Goal: Task Accomplishment & Management: Manage account settings

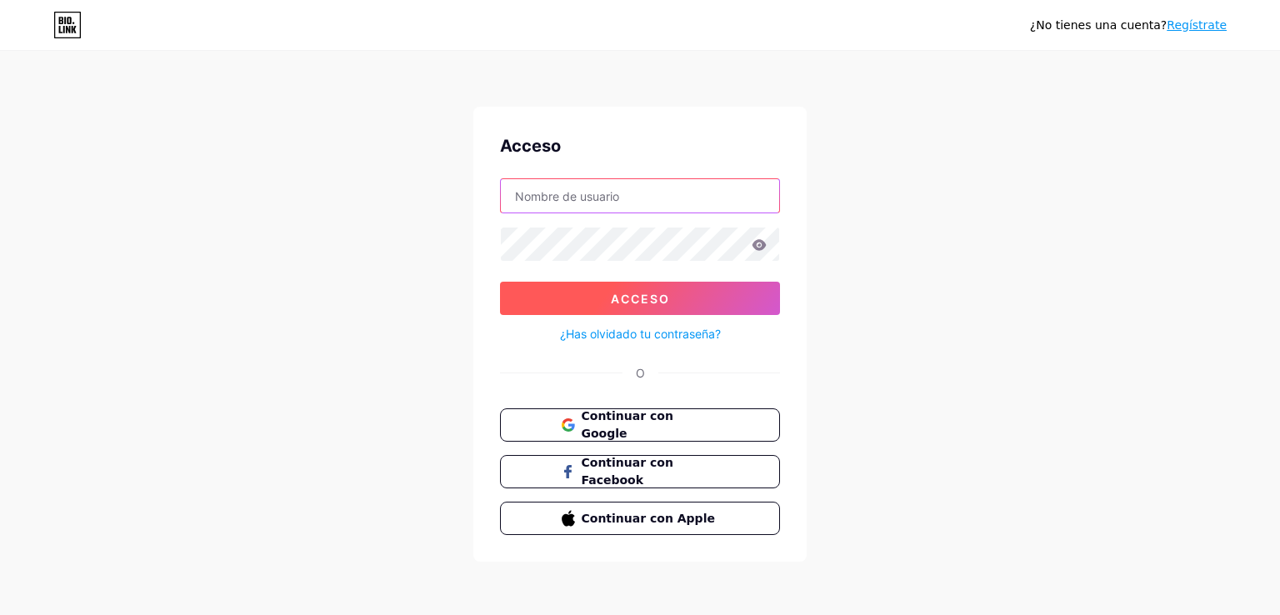
type input "[EMAIL_ADDRESS][DOMAIN_NAME]"
click at [644, 298] on font "Acceso" at bounding box center [640, 299] width 59 height 14
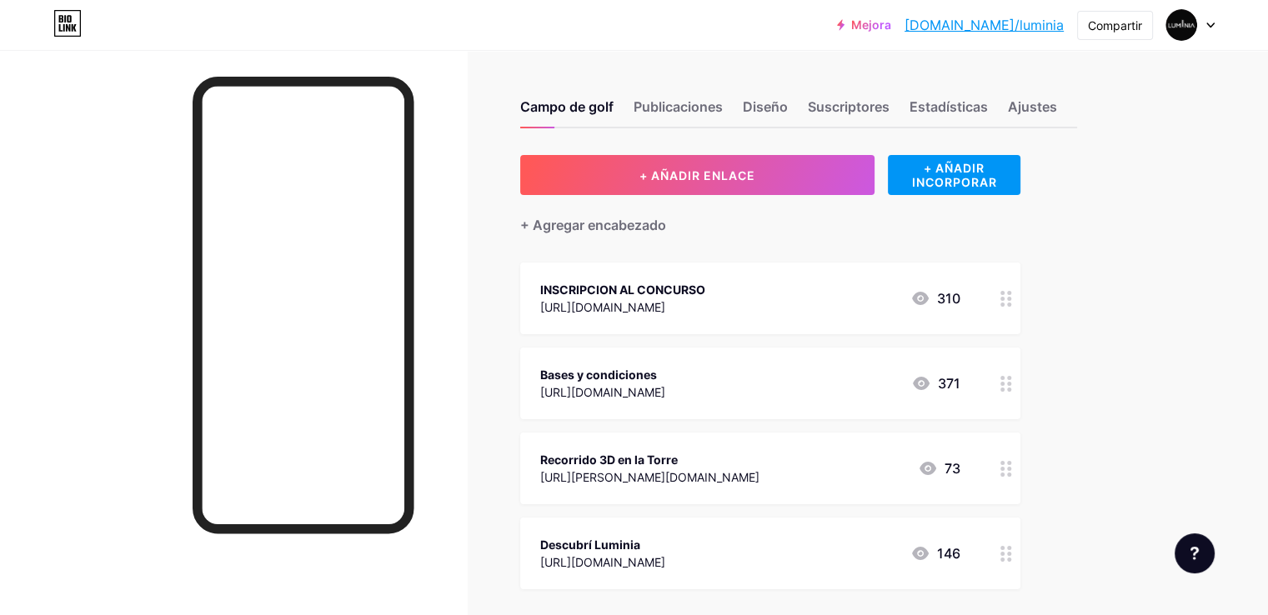
click at [1011, 298] on circle at bounding box center [1009, 299] width 4 height 4
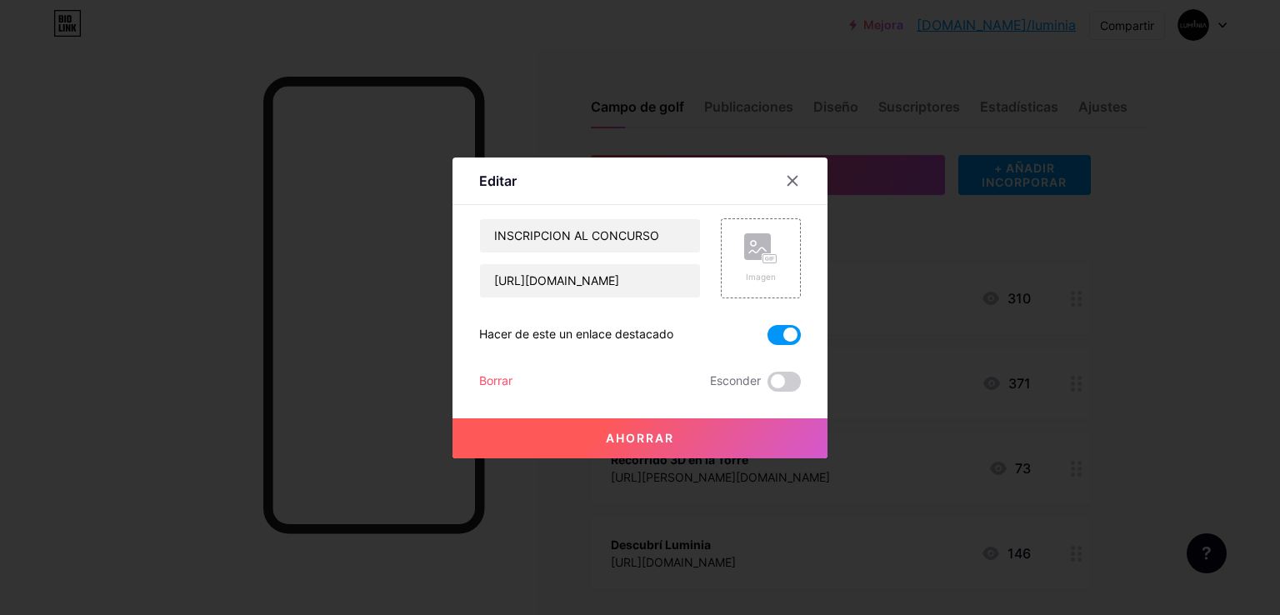
click at [500, 382] on font "Borrar" at bounding box center [495, 380] width 33 height 14
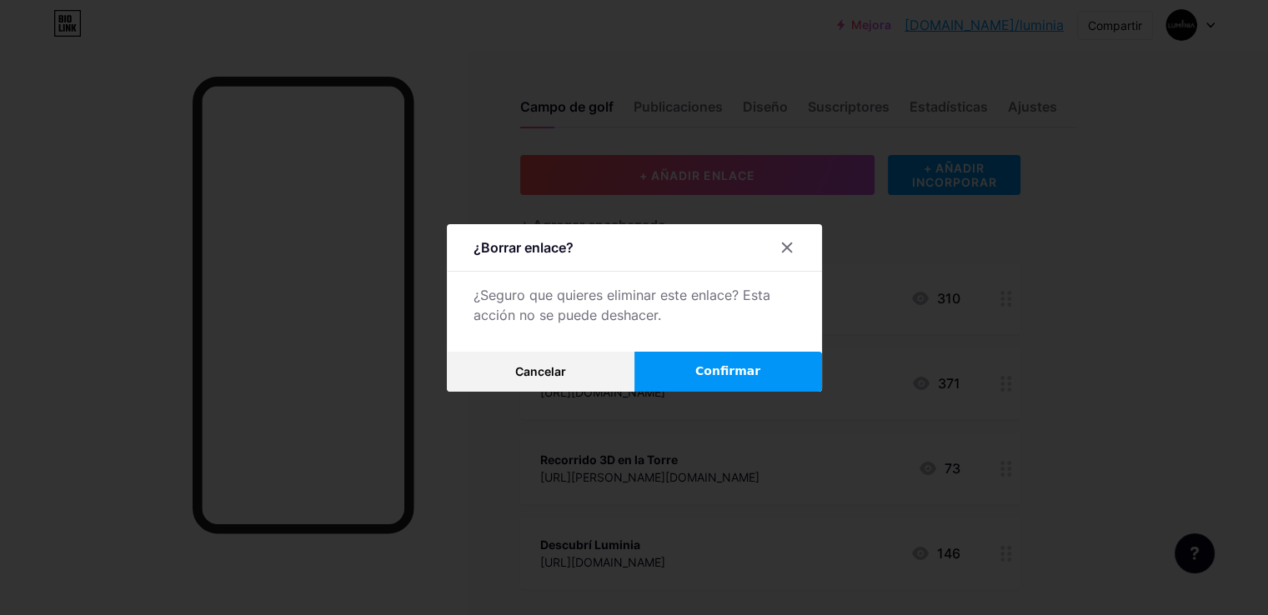
click at [733, 372] on font "Confirmar" at bounding box center [727, 370] width 65 height 13
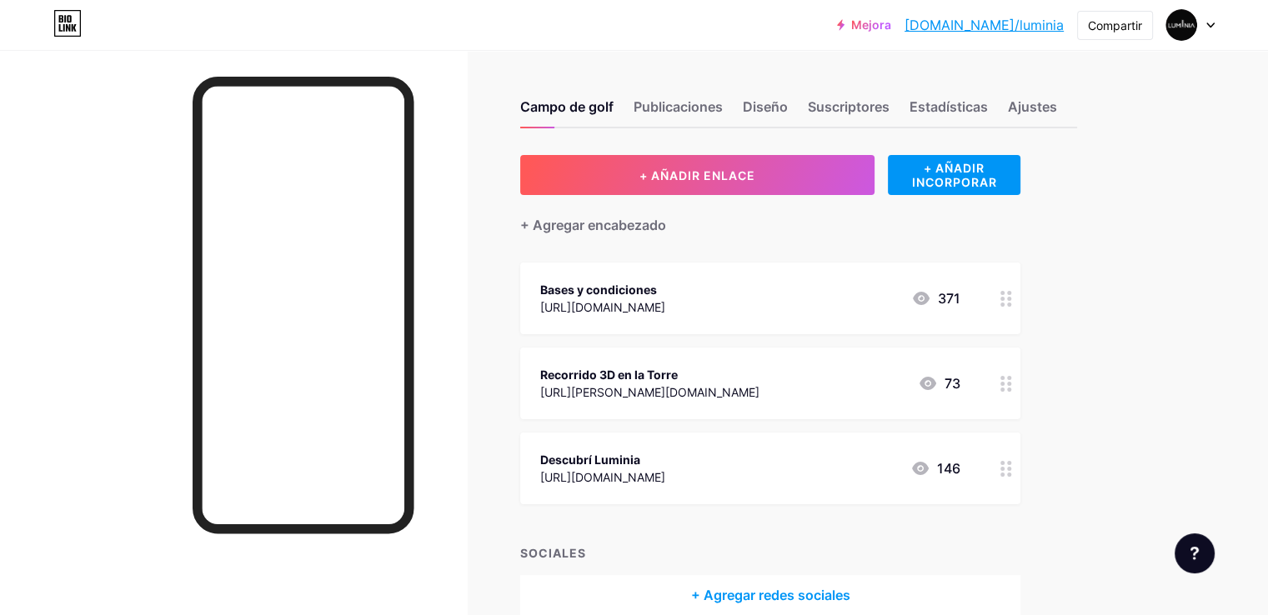
click at [1147, 241] on div "Campo de golf Publicaciones Diseño Suscriptores Estadísticas Ajustes + AÑADIR E…" at bounding box center [573, 374] width 1147 height 648
click at [723, 104] on font "Publicaciones" at bounding box center [677, 106] width 89 height 17
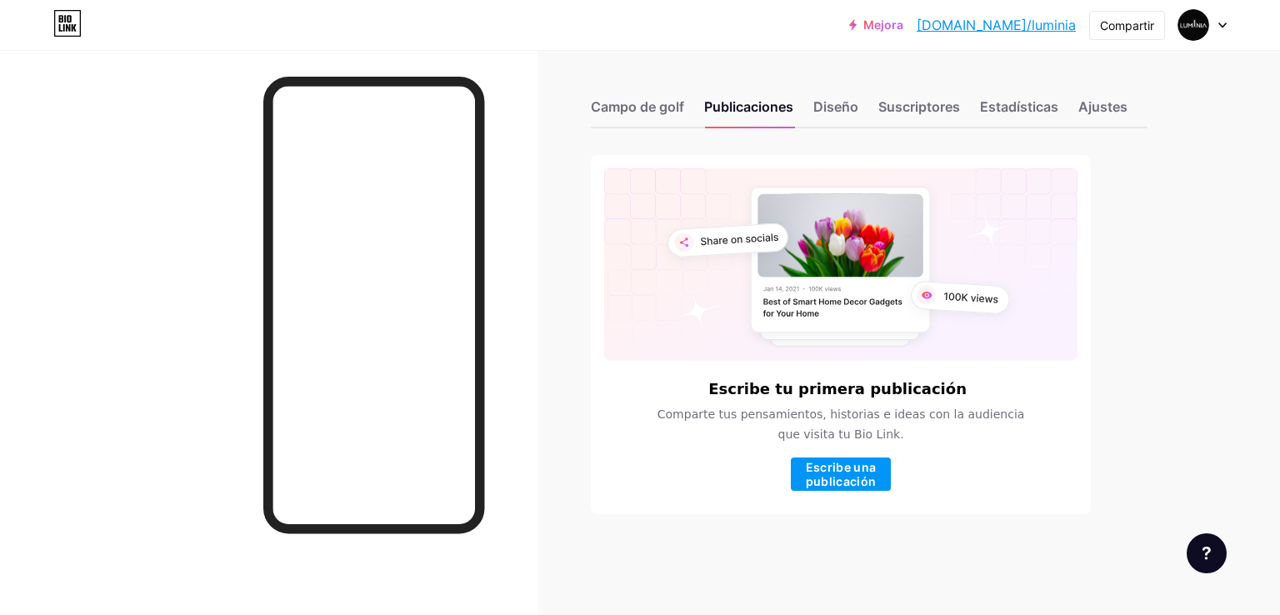
click at [813, 113] on div "Campo de golf Publicaciones Diseño Suscriptores Estadísticas Ajustes" at bounding box center [869, 99] width 557 height 58
click at [828, 113] on font "Diseño" at bounding box center [835, 106] width 45 height 17
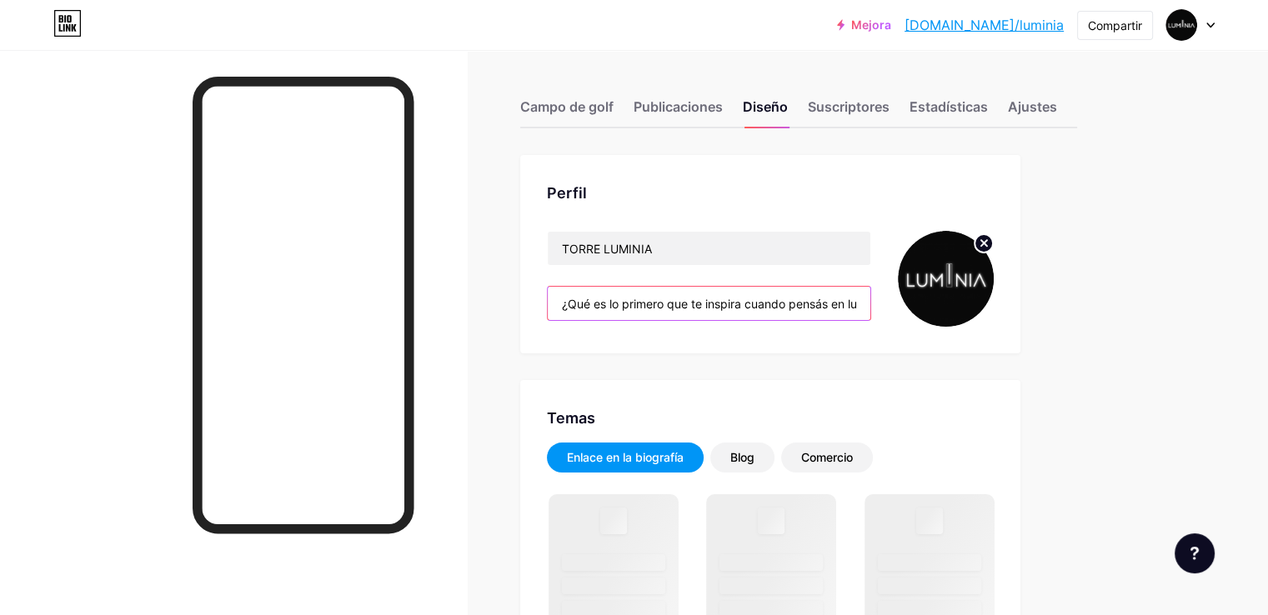
click at [717, 297] on input "¿Qué es lo primero que te inspira cuando pensás en luz?" at bounding box center [709, 303] width 323 height 33
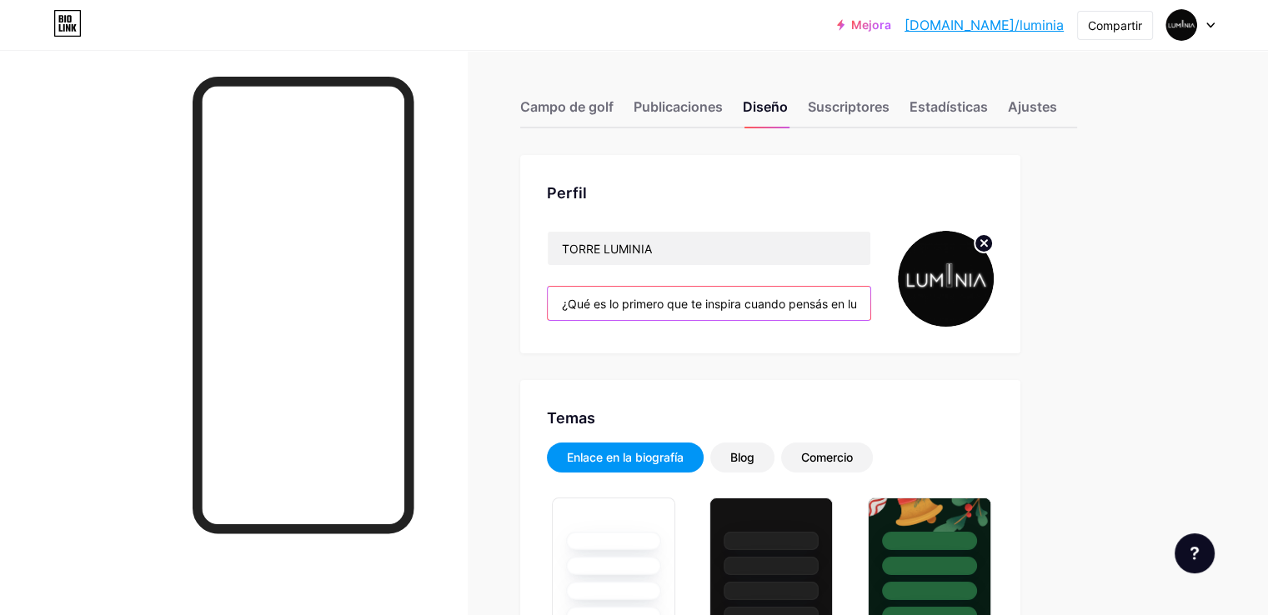
type input "#000000"
type input "#ffffff"
click at [810, 303] on input "¿Qué es lo primero que te inspira cuando pensás en luz?" at bounding box center [709, 303] width 323 height 33
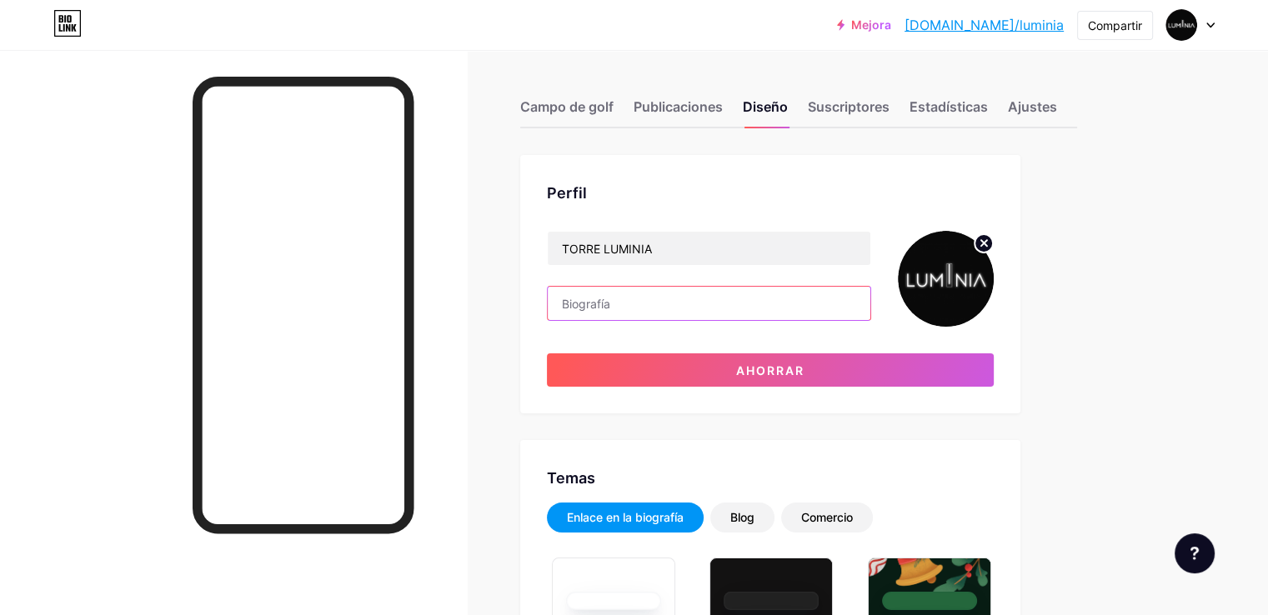
click at [753, 294] on input "text" at bounding box center [709, 303] width 323 height 33
click at [657, 296] on input "text" at bounding box center [709, 303] width 323 height 33
click at [647, 311] on input "text" at bounding box center [709, 303] width 323 height 33
type input "H"
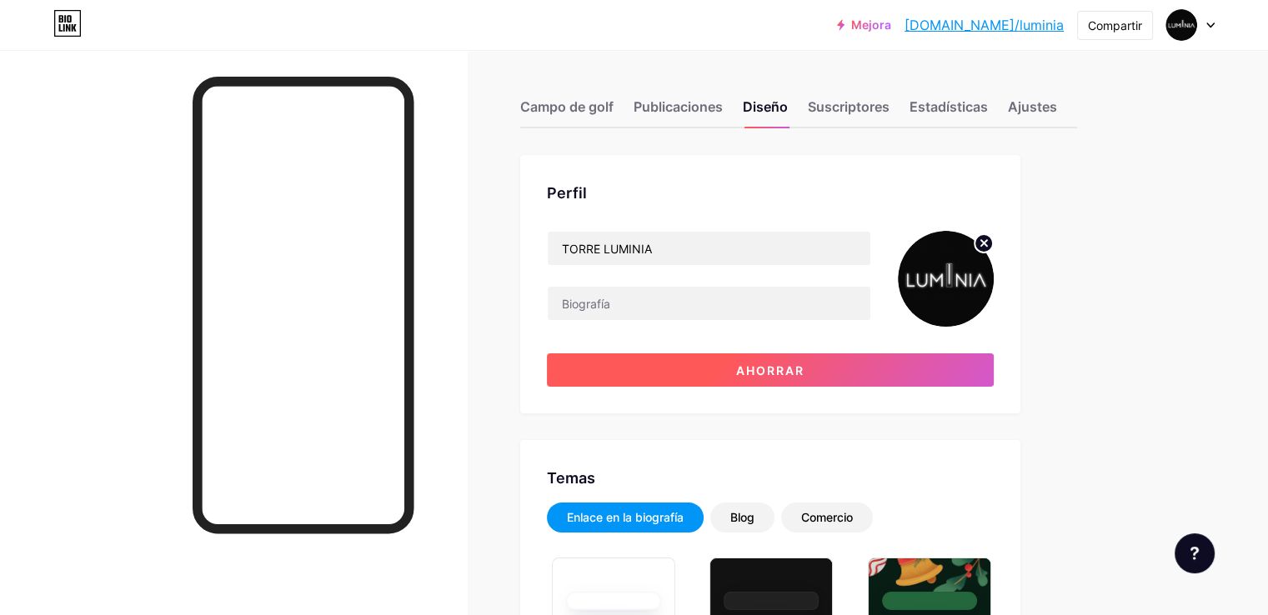
click at [804, 364] on font "Ahorrar" at bounding box center [770, 370] width 68 height 14
type input "#000000"
type input "#ffffff"
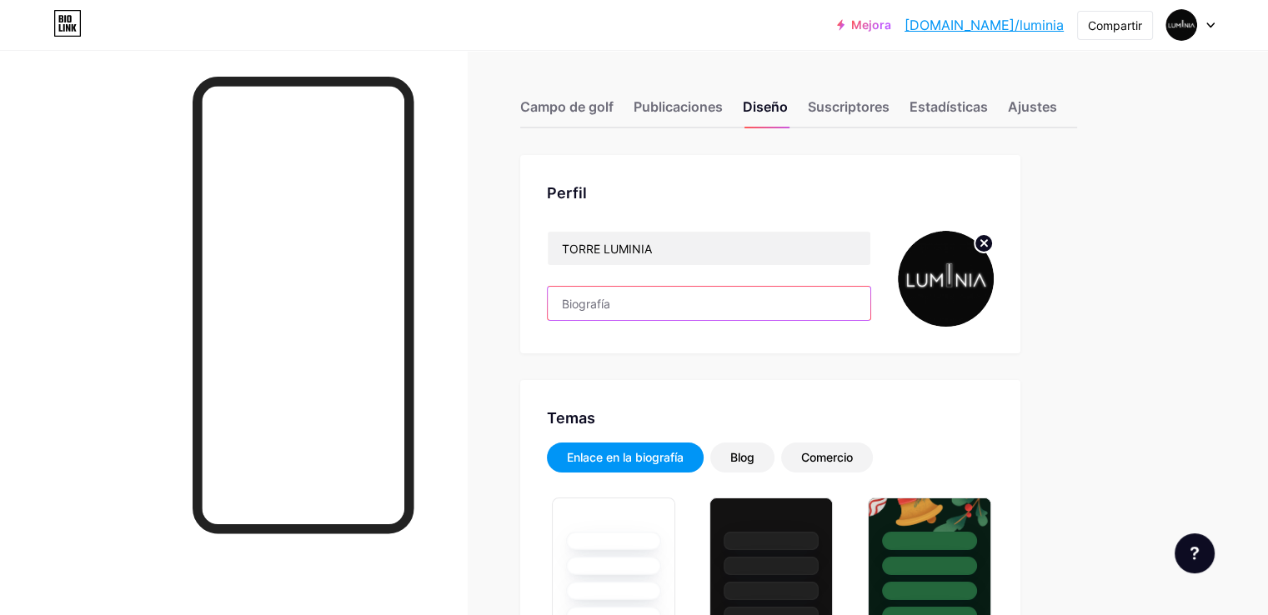
drag, startPoint x: 687, startPoint y: 310, endPoint x: 677, endPoint y: 313, distance: 10.5
click at [685, 310] on input "text" at bounding box center [709, 303] width 323 height 33
type input "¿Qué es lo primero que te inspira cuando pensás en luz?"
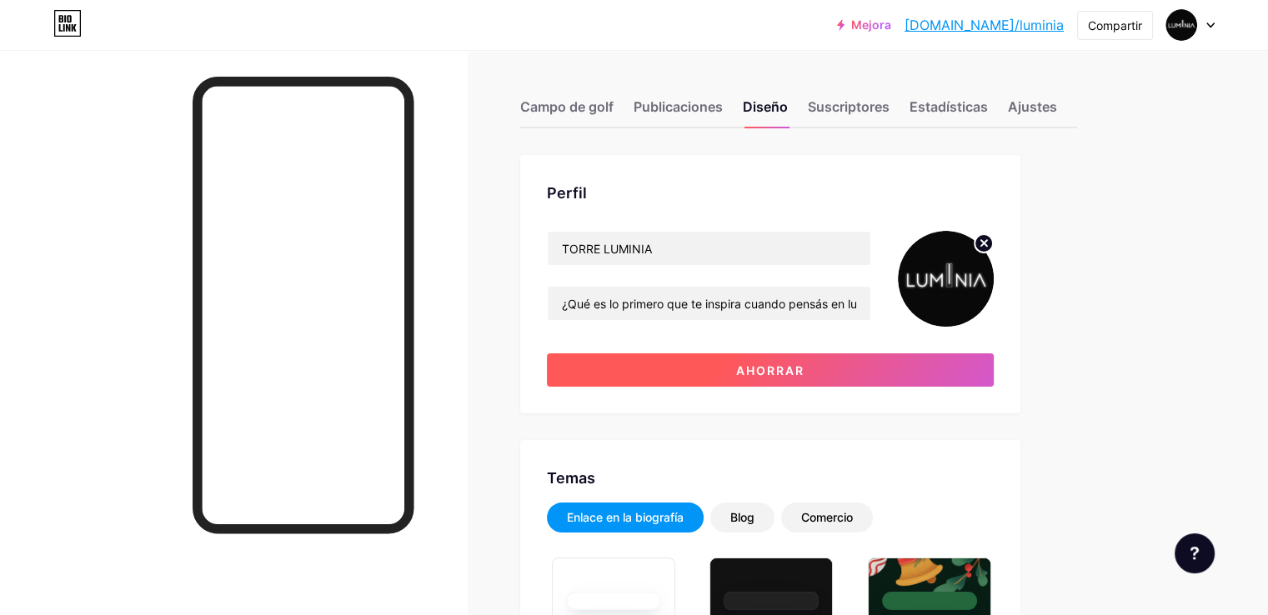
click at [793, 367] on button "Ahorrar" at bounding box center [770, 369] width 447 height 33
type input "#000000"
type input "#ffffff"
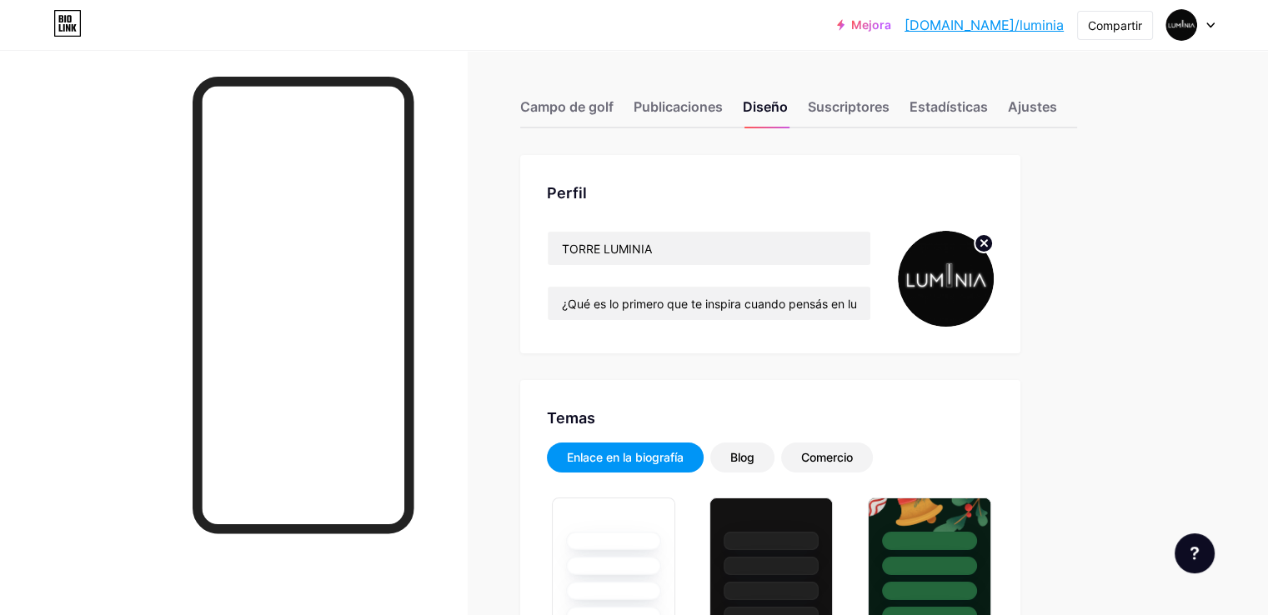
drag, startPoint x: 1161, startPoint y: 286, endPoint x: 1219, endPoint y: 118, distance: 177.9
click at [889, 103] on font "Suscriptores" at bounding box center [849, 106] width 82 height 17
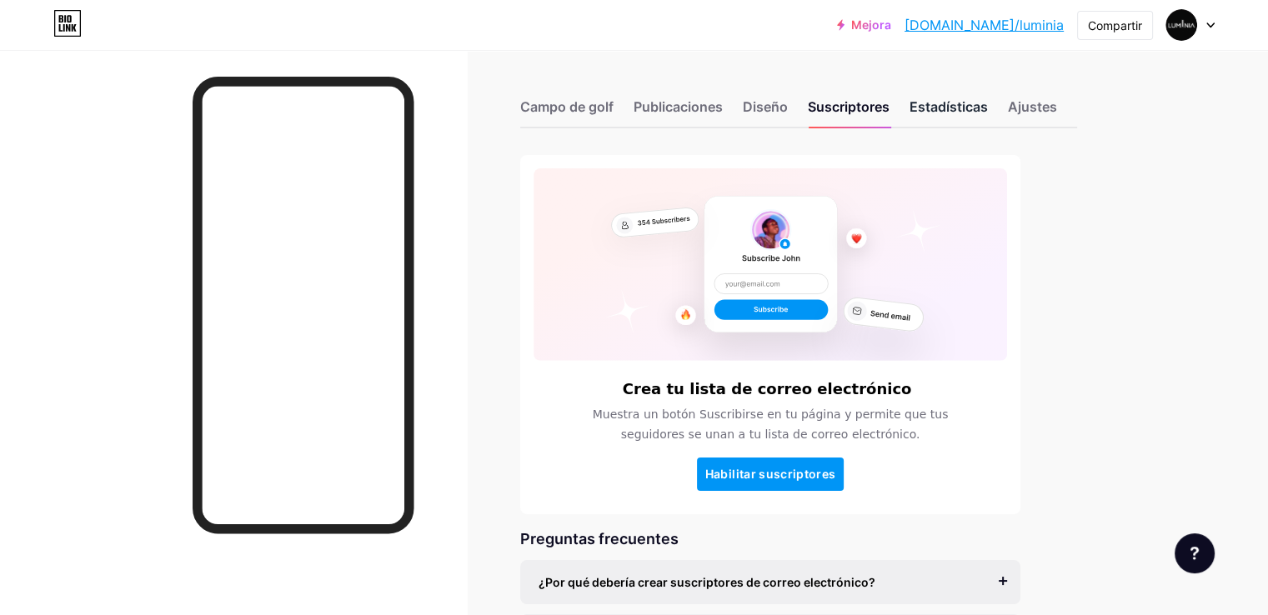
click at [988, 108] on font "Estadísticas" at bounding box center [948, 106] width 78 height 17
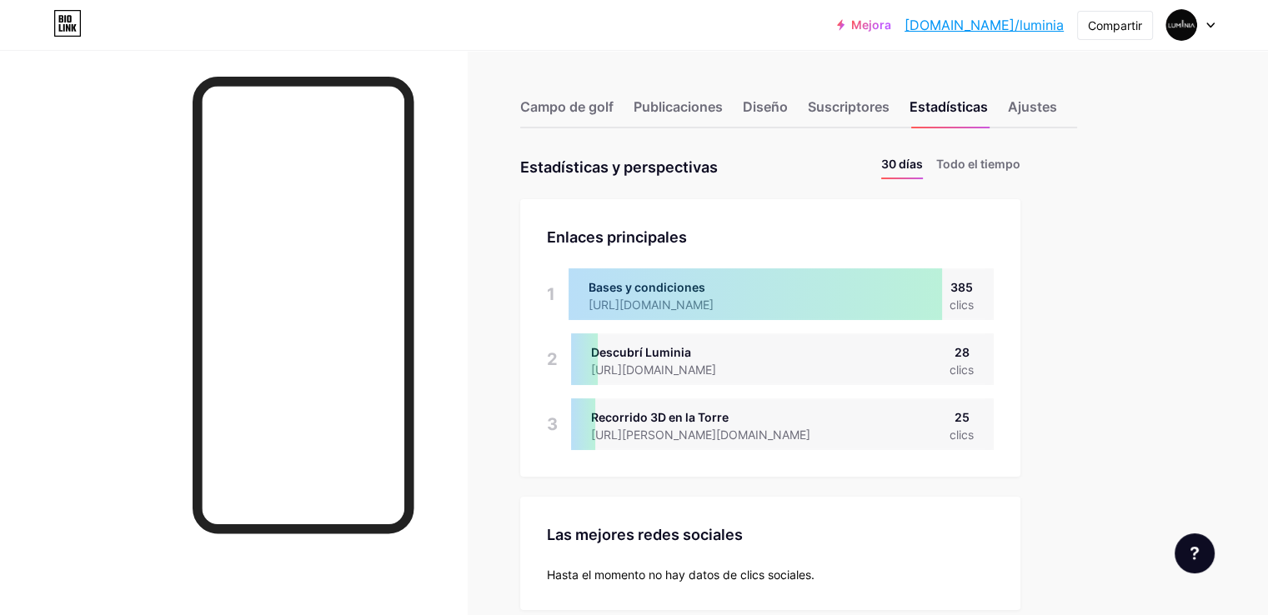
scroll to position [614, 1267]
click at [1020, 174] on li "Todo el tiempo" at bounding box center [978, 167] width 84 height 24
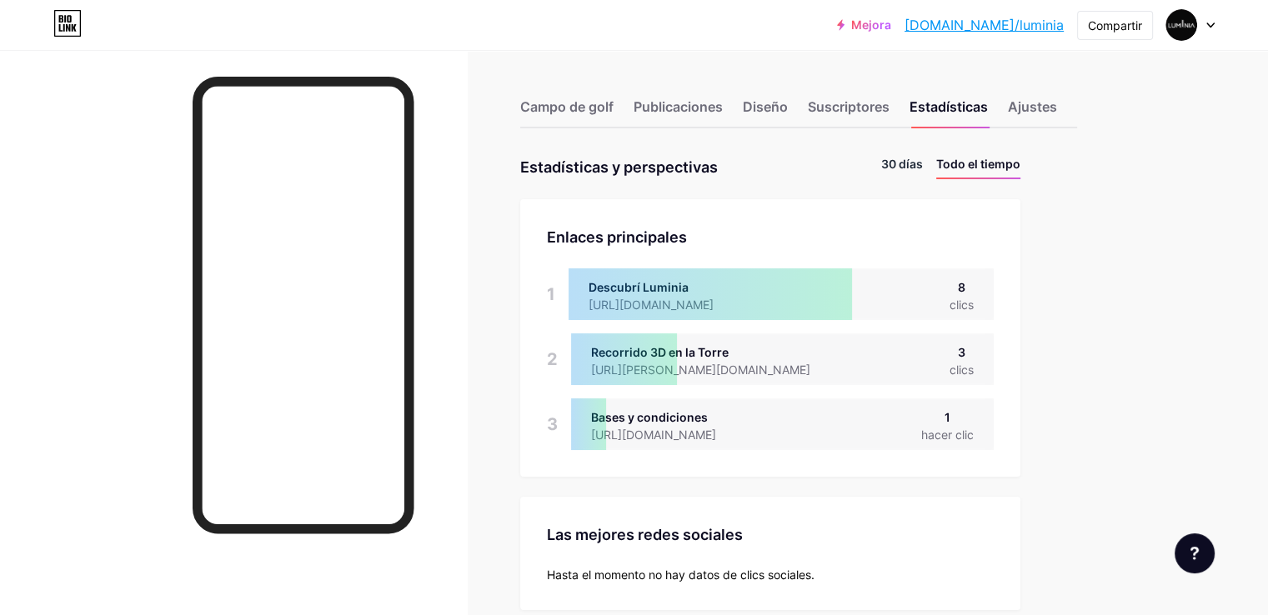
click at [923, 167] on font "30 días" at bounding box center [902, 164] width 42 height 14
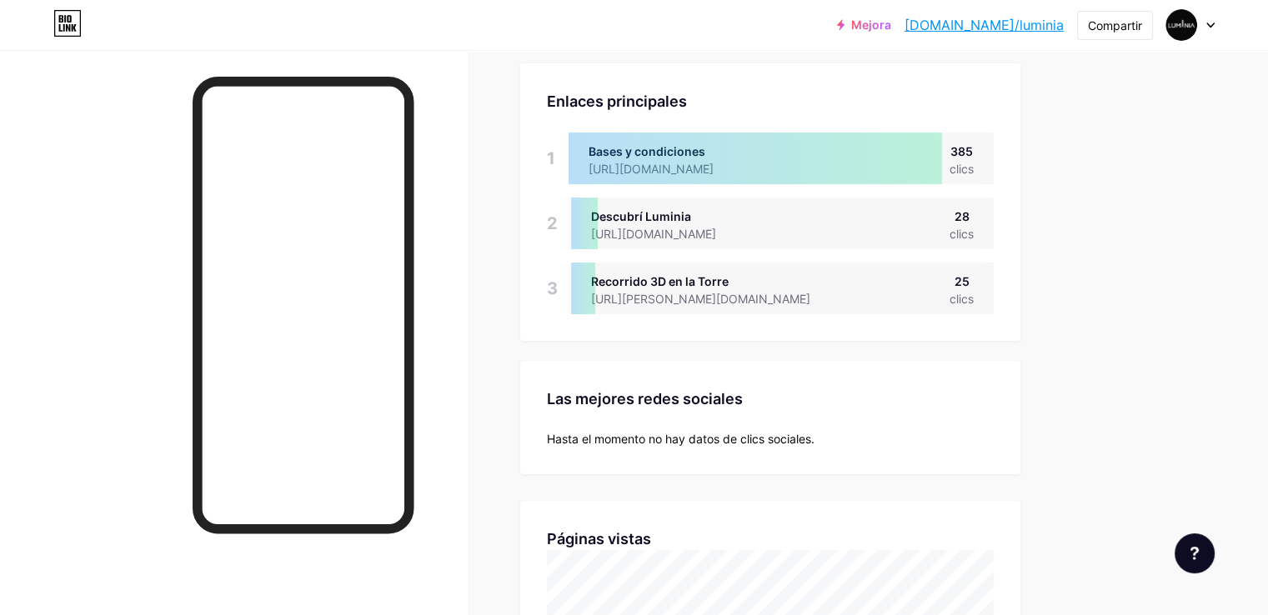
scroll to position [0, 0]
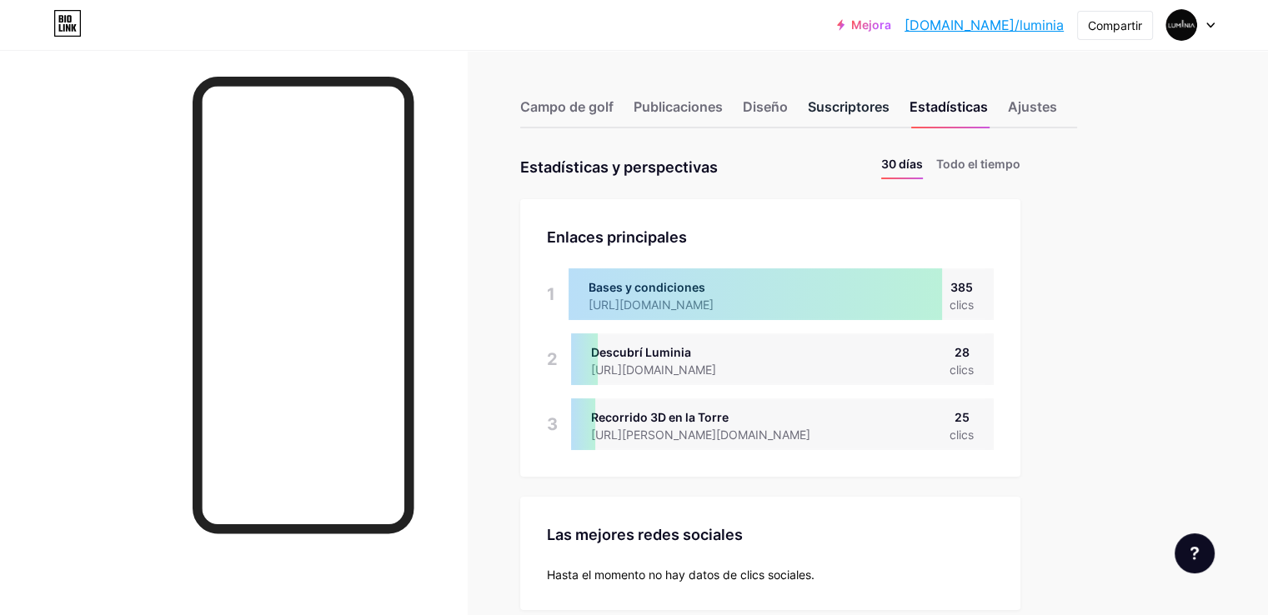
click at [889, 102] on font "Suscriptores" at bounding box center [849, 106] width 82 height 17
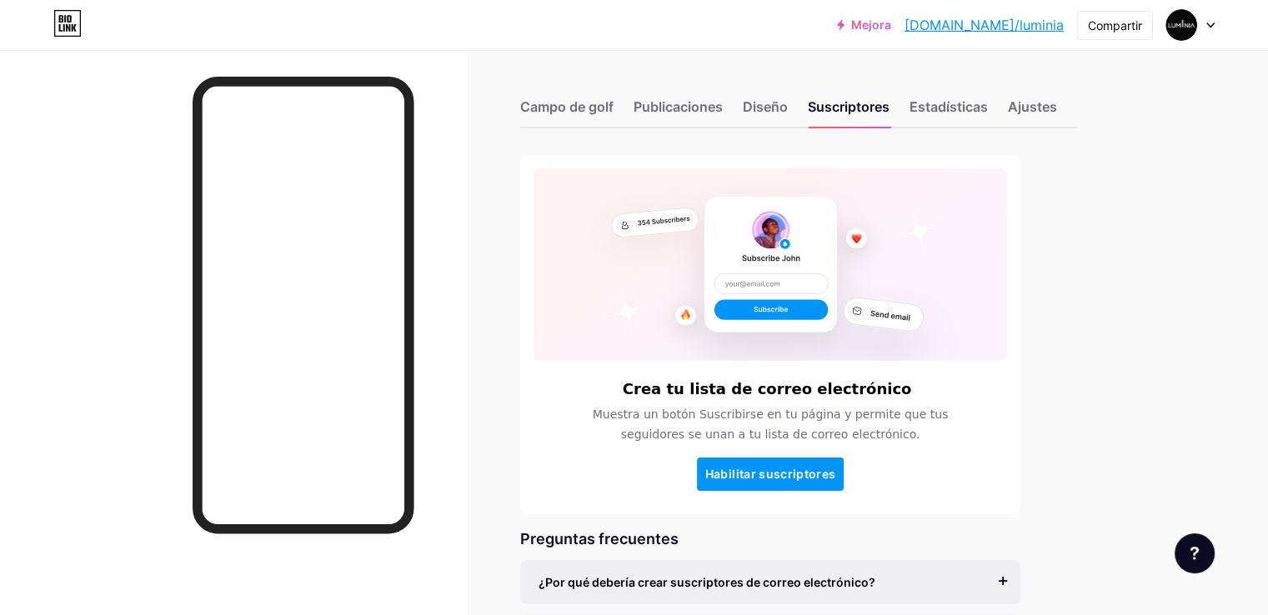
click at [811, 111] on div "Campo de golf Publicaciones Diseño Suscriptores Estadísticas Ajustes" at bounding box center [798, 99] width 557 height 58
click at [788, 109] on font "Diseño" at bounding box center [765, 106] width 45 height 17
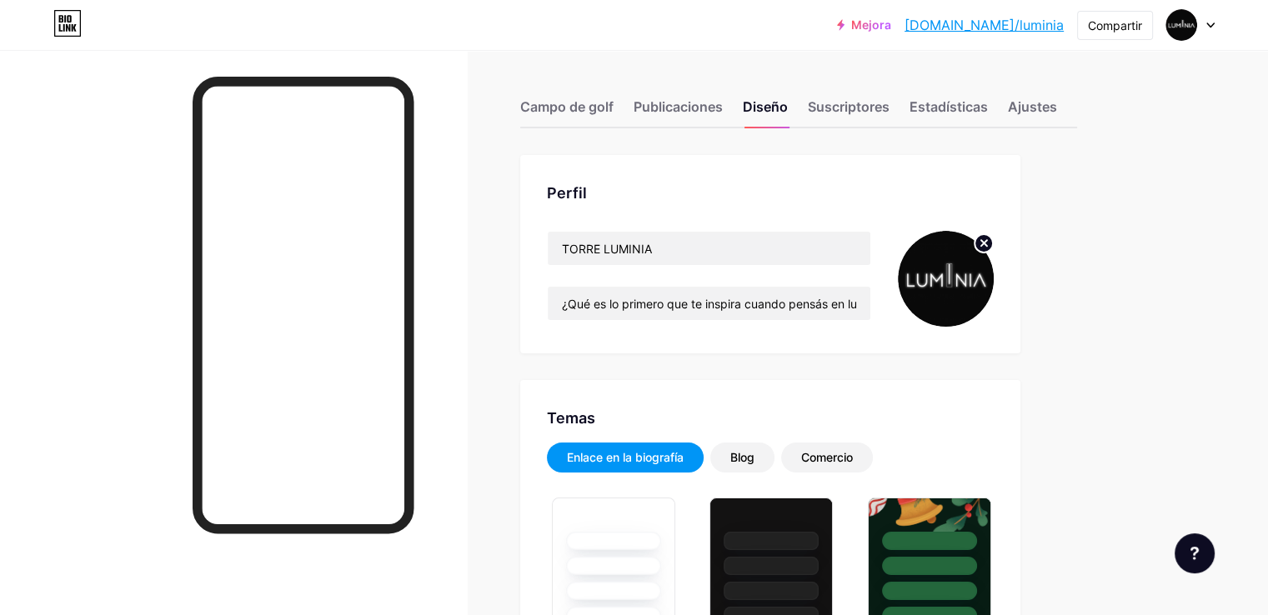
type input "#000000"
type input "#ffffff"
click at [723, 108] on font "Publicaciones" at bounding box center [677, 106] width 89 height 17
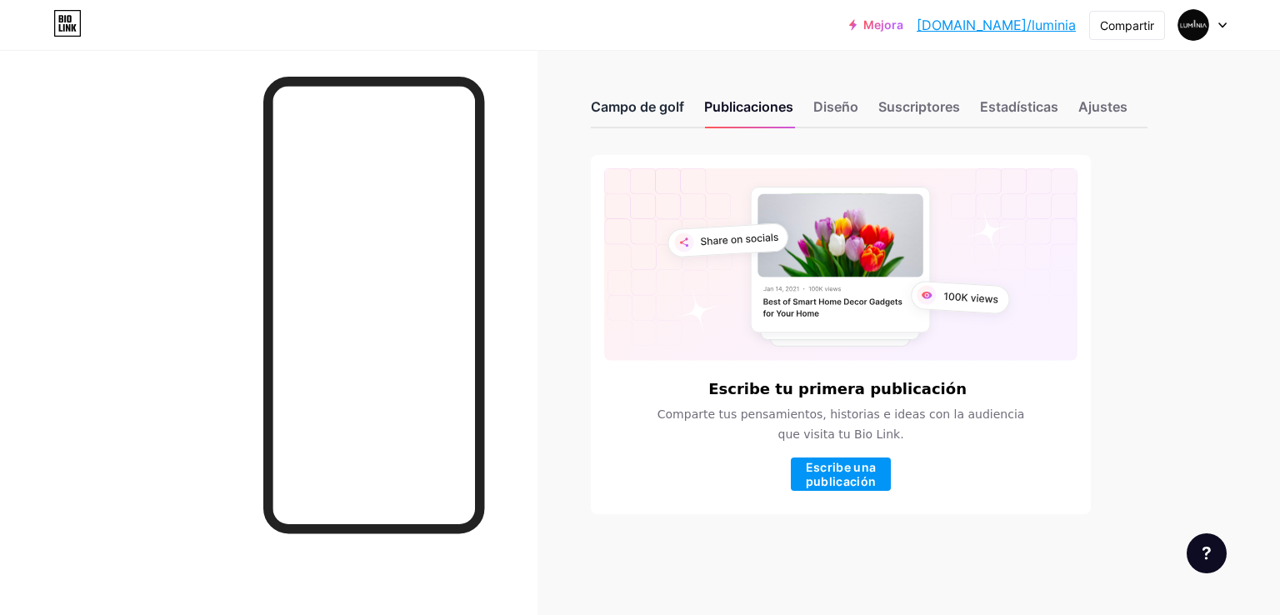
click at [661, 111] on font "Campo de golf" at bounding box center [637, 106] width 93 height 17
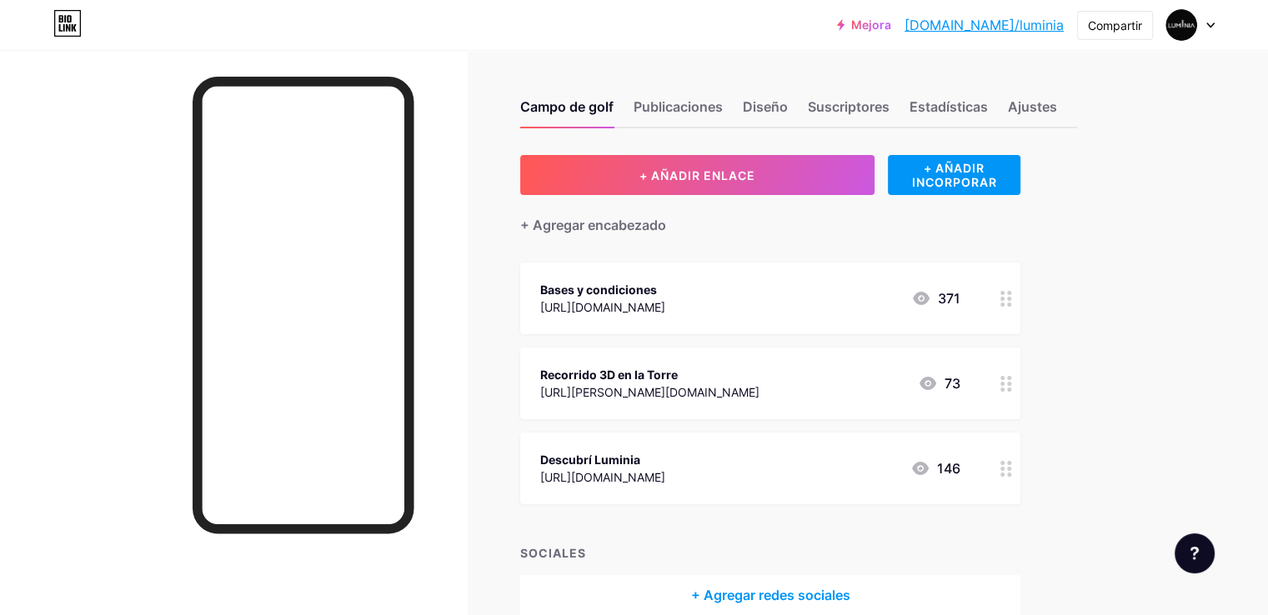
click at [657, 285] on font "Bases y condiciones" at bounding box center [598, 290] width 117 height 14
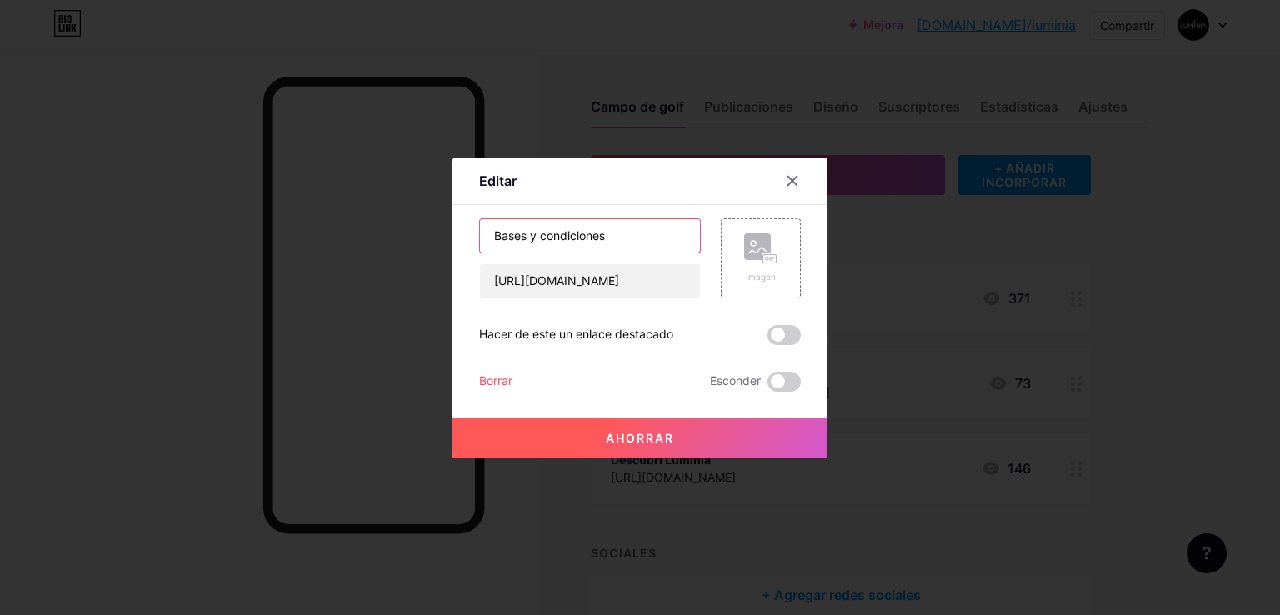
click at [628, 240] on input "Bases y condiciones" at bounding box center [590, 235] width 220 height 33
type input "Bases y condiciones del concurso"
click at [713, 435] on button "Ahorrar" at bounding box center [640, 438] width 375 height 40
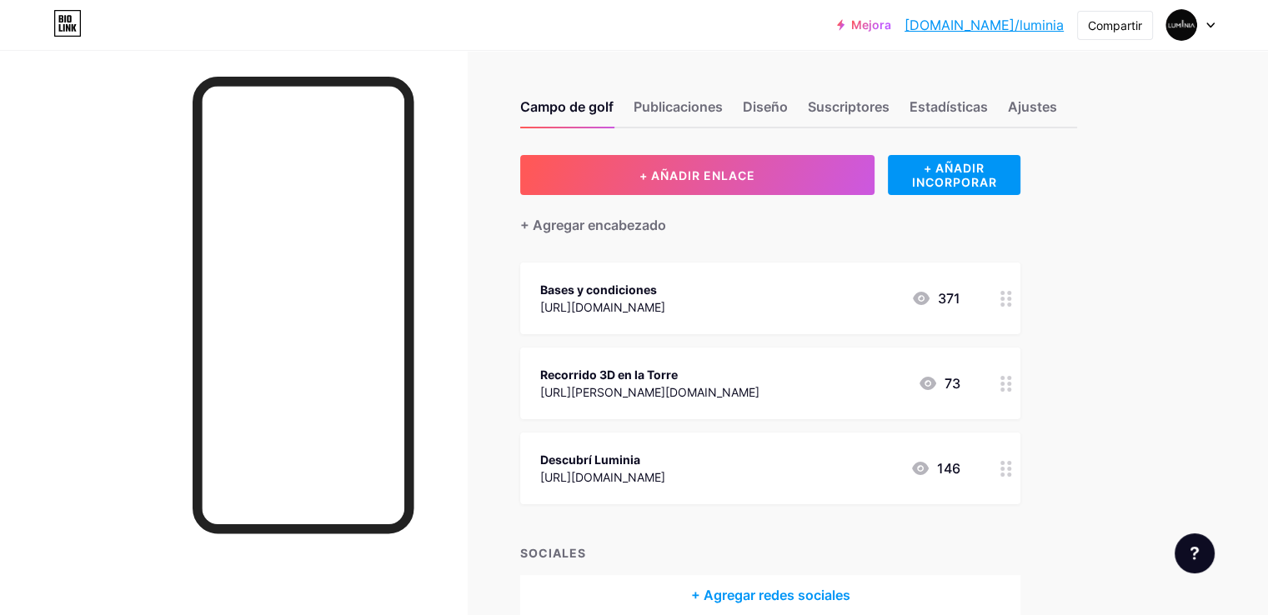
click at [1004, 297] on circle at bounding box center [1002, 299] width 4 height 4
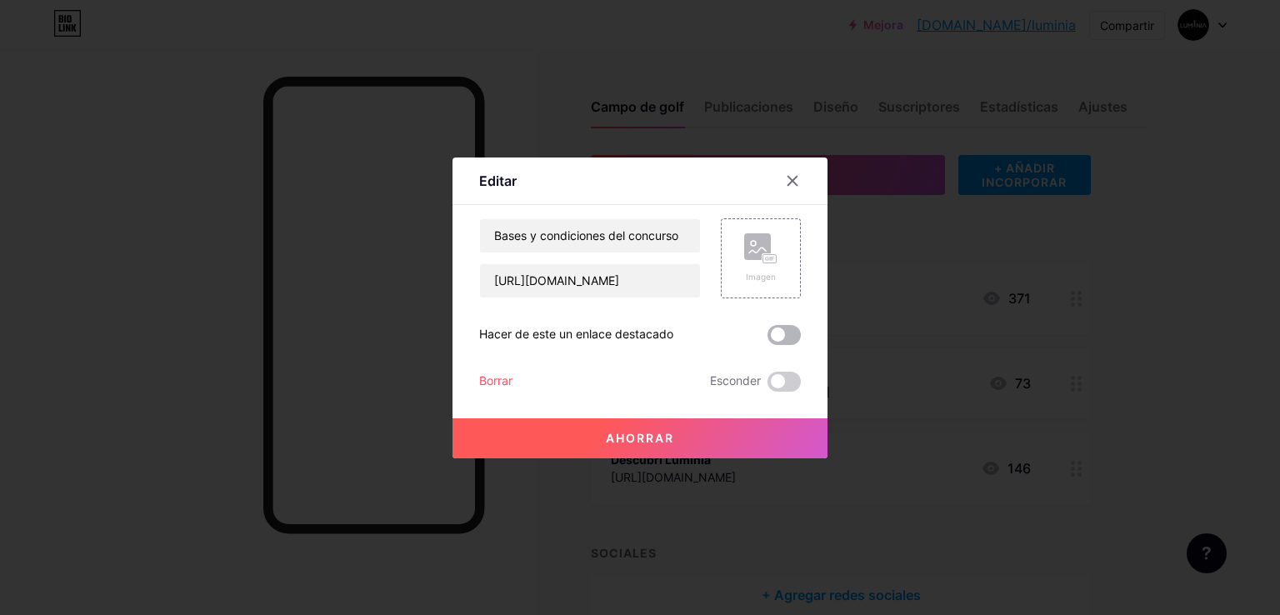
click at [774, 337] on span at bounding box center [784, 335] width 33 height 20
click at [768, 339] on input "checkbox" at bounding box center [768, 339] width 0 height 0
click at [613, 435] on font "Ahorrar" at bounding box center [640, 438] width 68 height 14
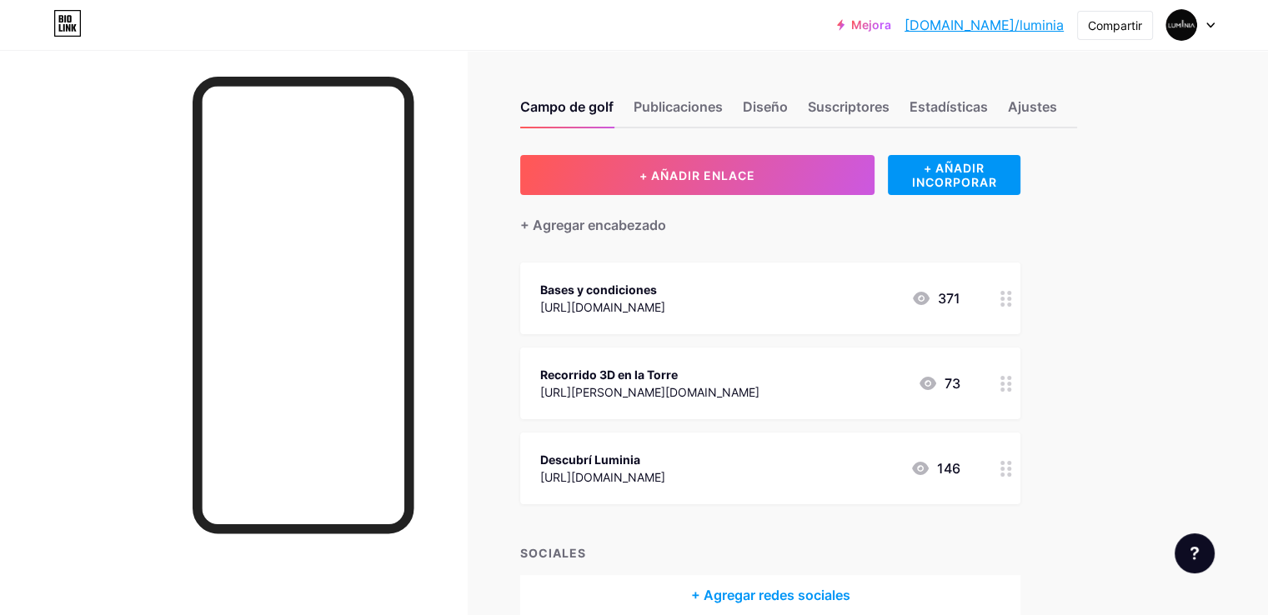
click at [665, 304] on font "[URL][DOMAIN_NAME]" at bounding box center [602, 307] width 125 height 14
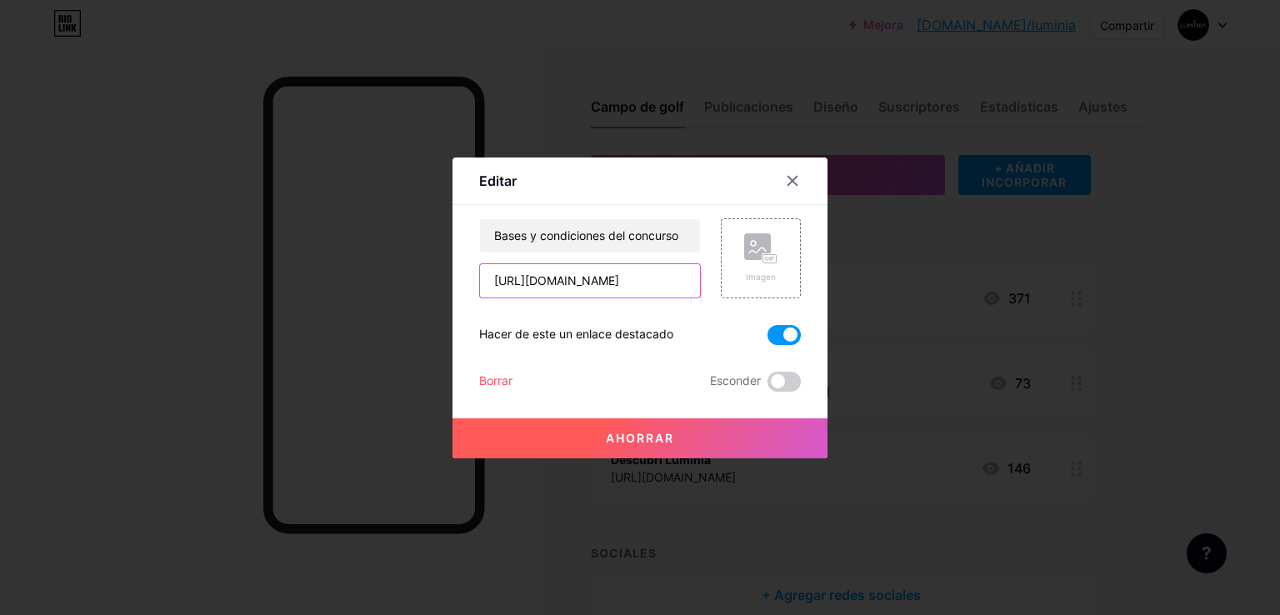
click at [602, 278] on input "[URL][DOMAIN_NAME]" at bounding box center [590, 280] width 220 height 33
click at [797, 178] on icon at bounding box center [792, 180] width 13 height 13
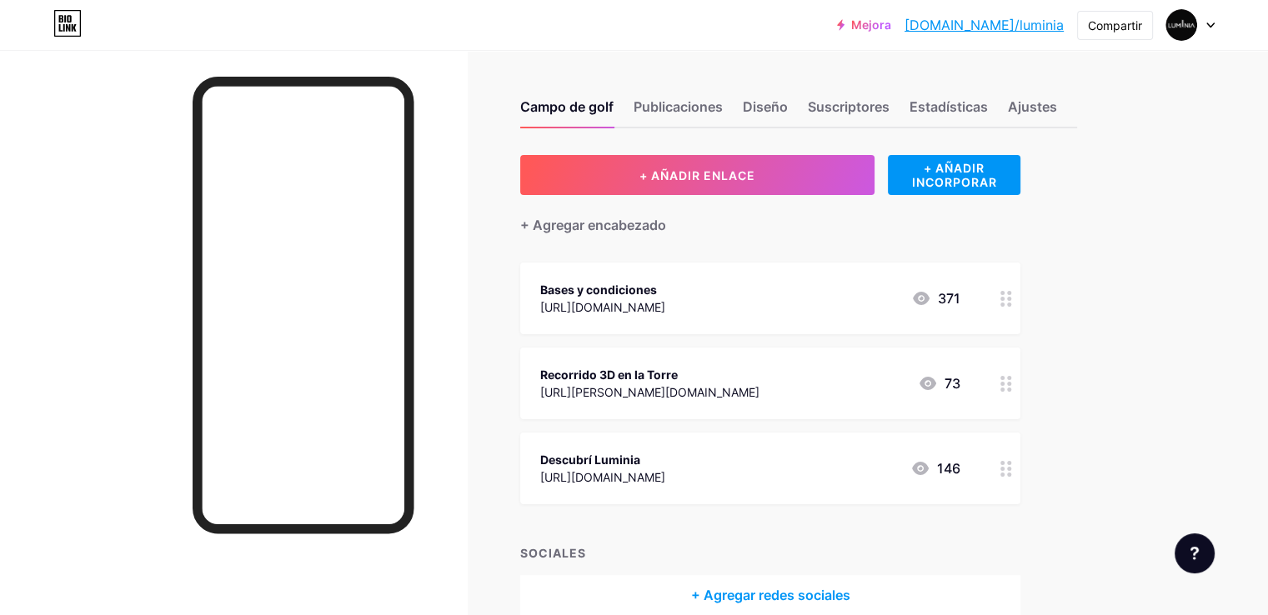
click at [1207, 18] on div at bounding box center [1190, 25] width 48 height 30
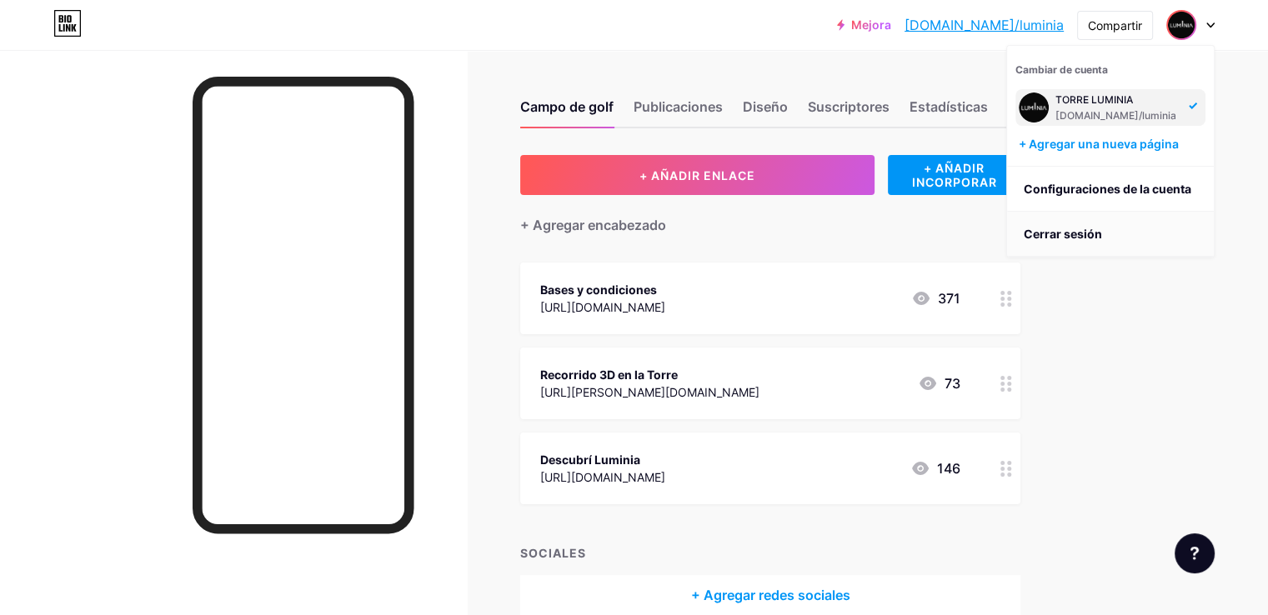
click at [1037, 236] on font "Cerrar sesión" at bounding box center [1063, 234] width 78 height 14
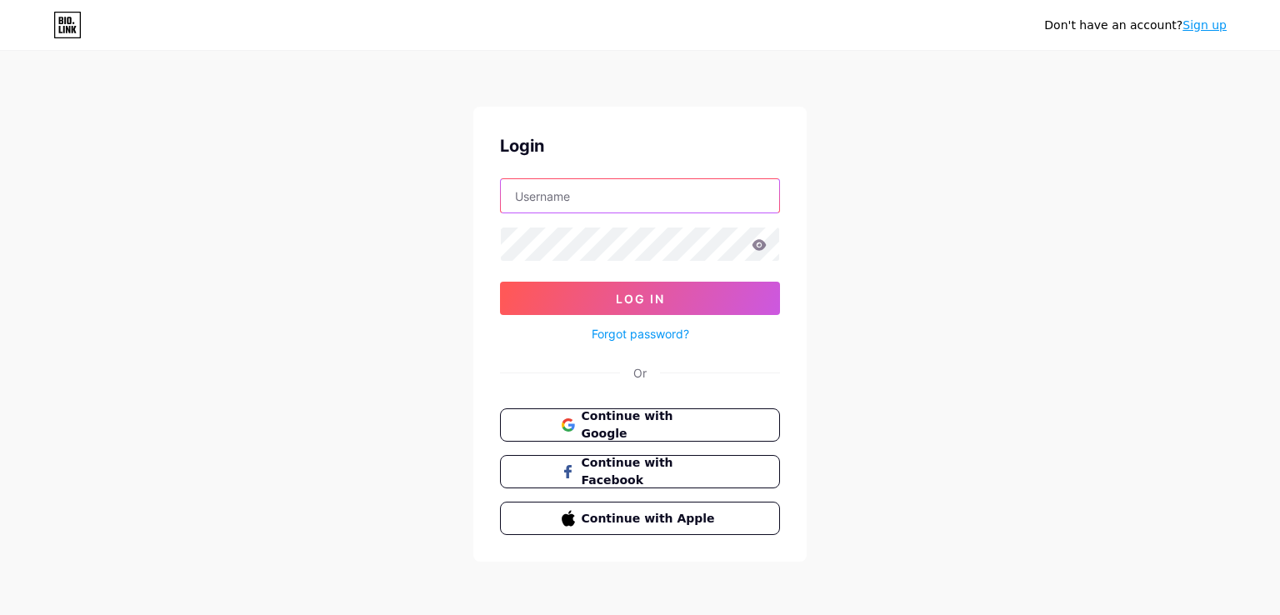
type input "[EMAIL_ADDRESS][DOMAIN_NAME]"
